Goal: Task Accomplishment & Management: Manage account settings

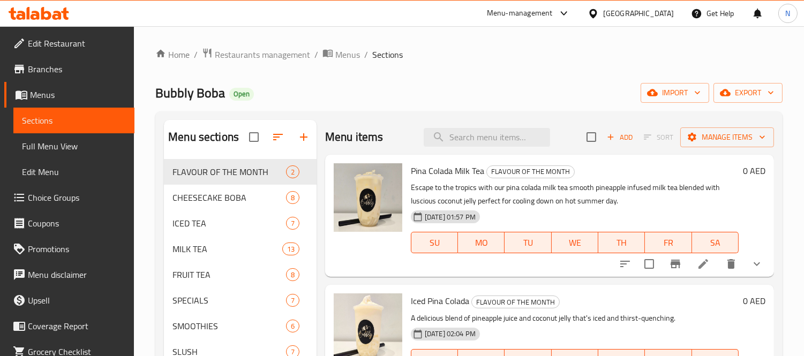
click at [57, 44] on span "Edit Restaurant" at bounding box center [77, 43] width 98 height 13
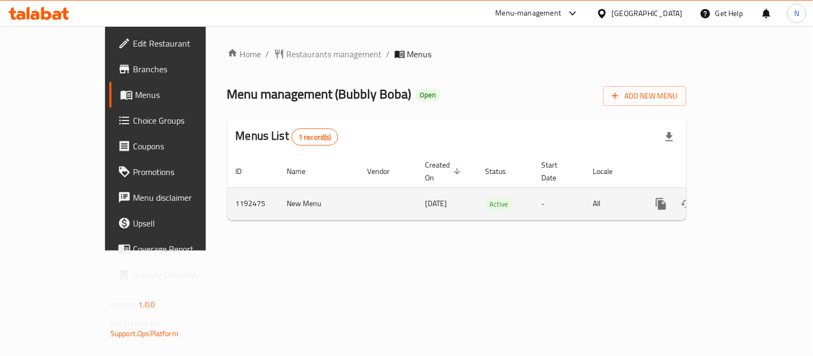
click at [745, 198] on icon "enhanced table" at bounding box center [738, 204] width 13 height 13
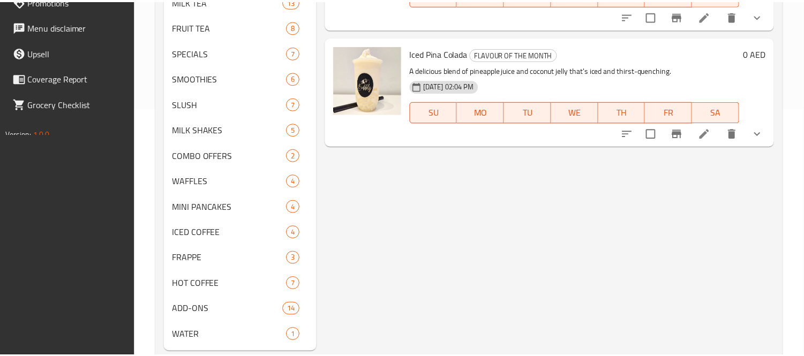
scroll to position [274, 0]
